Goal: Navigation & Orientation: Go to known website

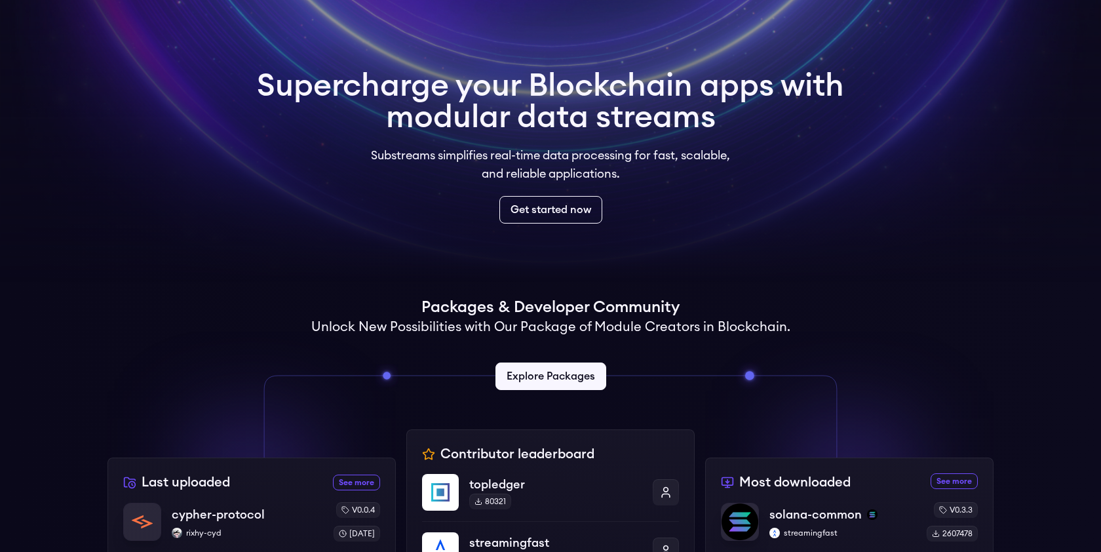
scroll to position [18, 0]
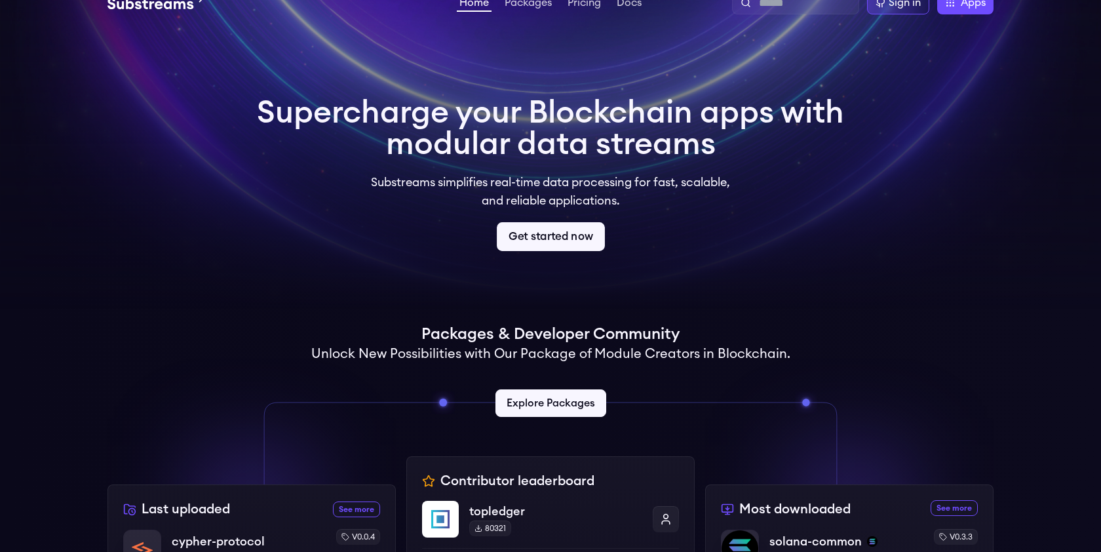
click at [527, 244] on link "Get started now" at bounding box center [551, 236] width 108 height 29
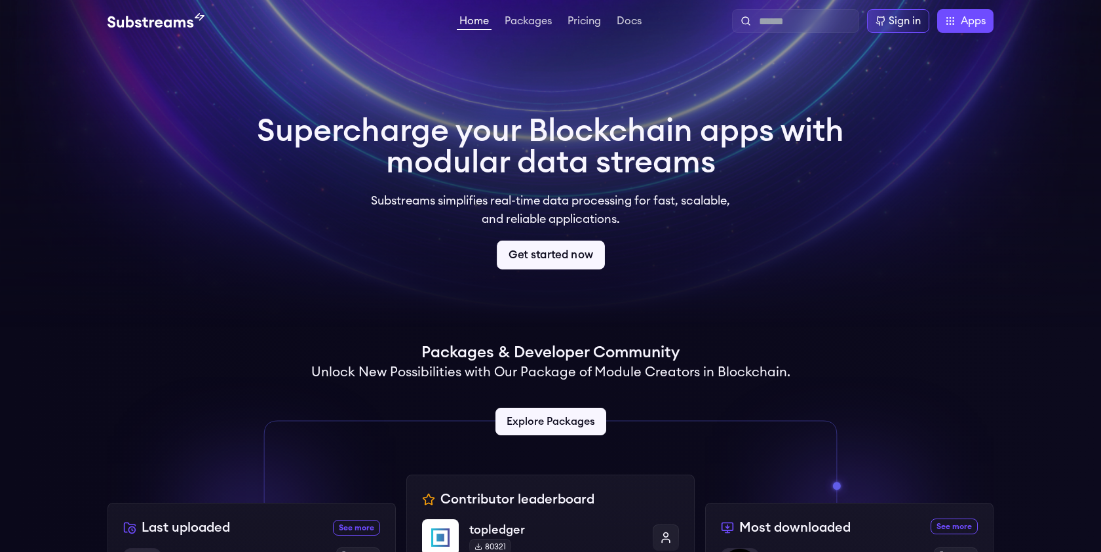
click at [543, 259] on link "Get started now" at bounding box center [551, 254] width 108 height 29
